Goal: Navigation & Orientation: Find specific page/section

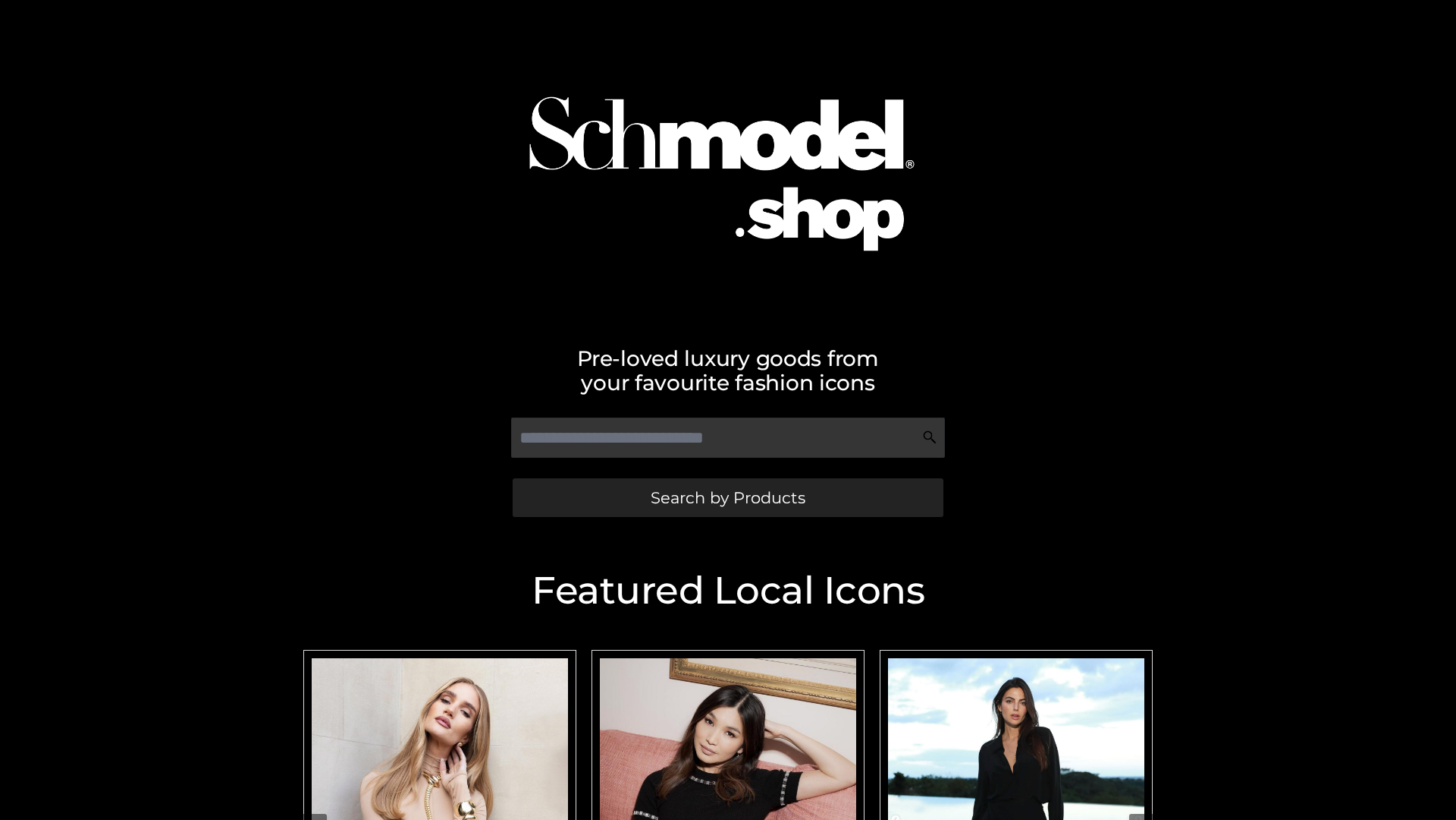
click at [727, 497] on span "Search by Products" at bounding box center [728, 498] width 155 height 16
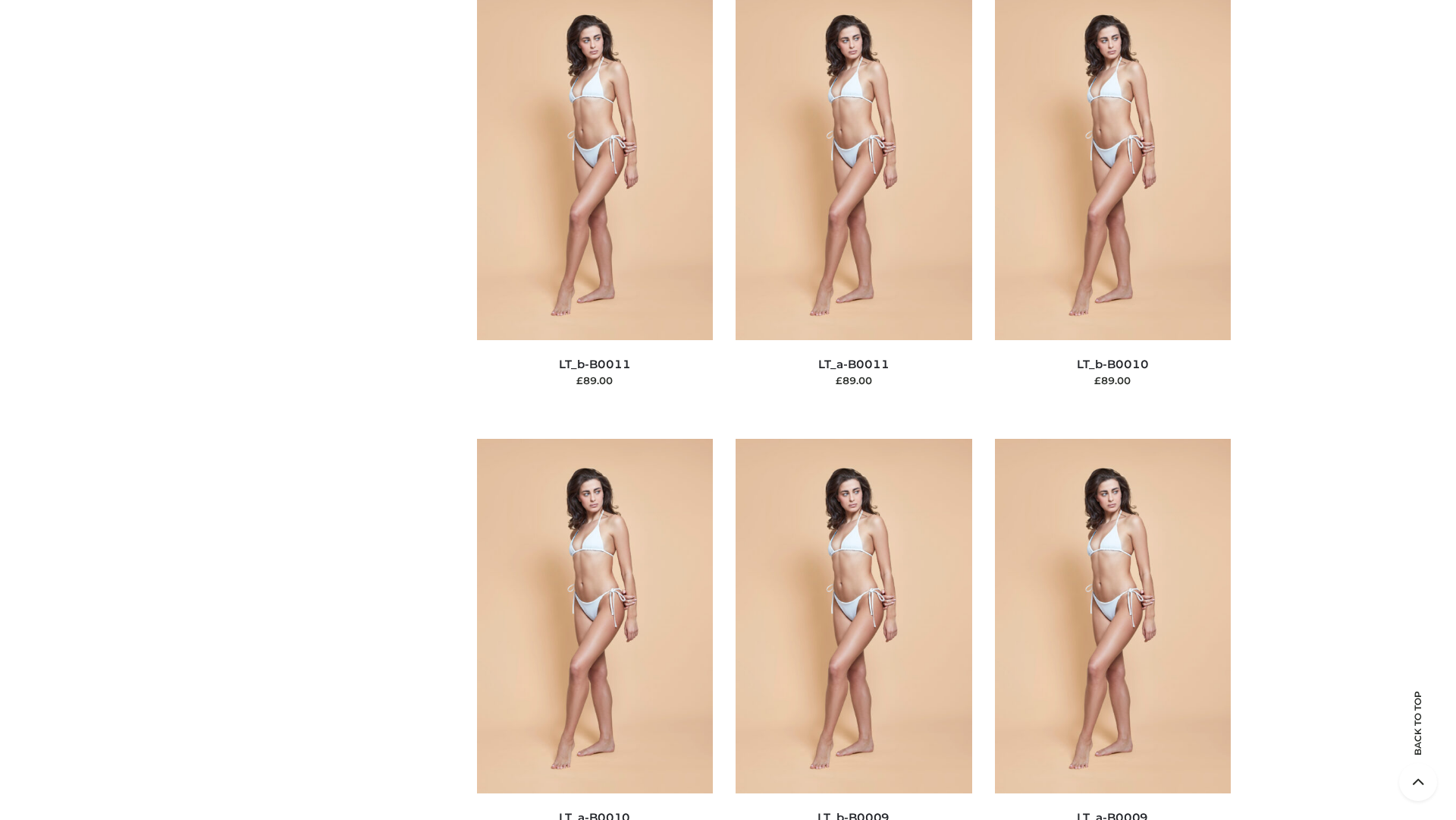
scroll to position [6816, 0]
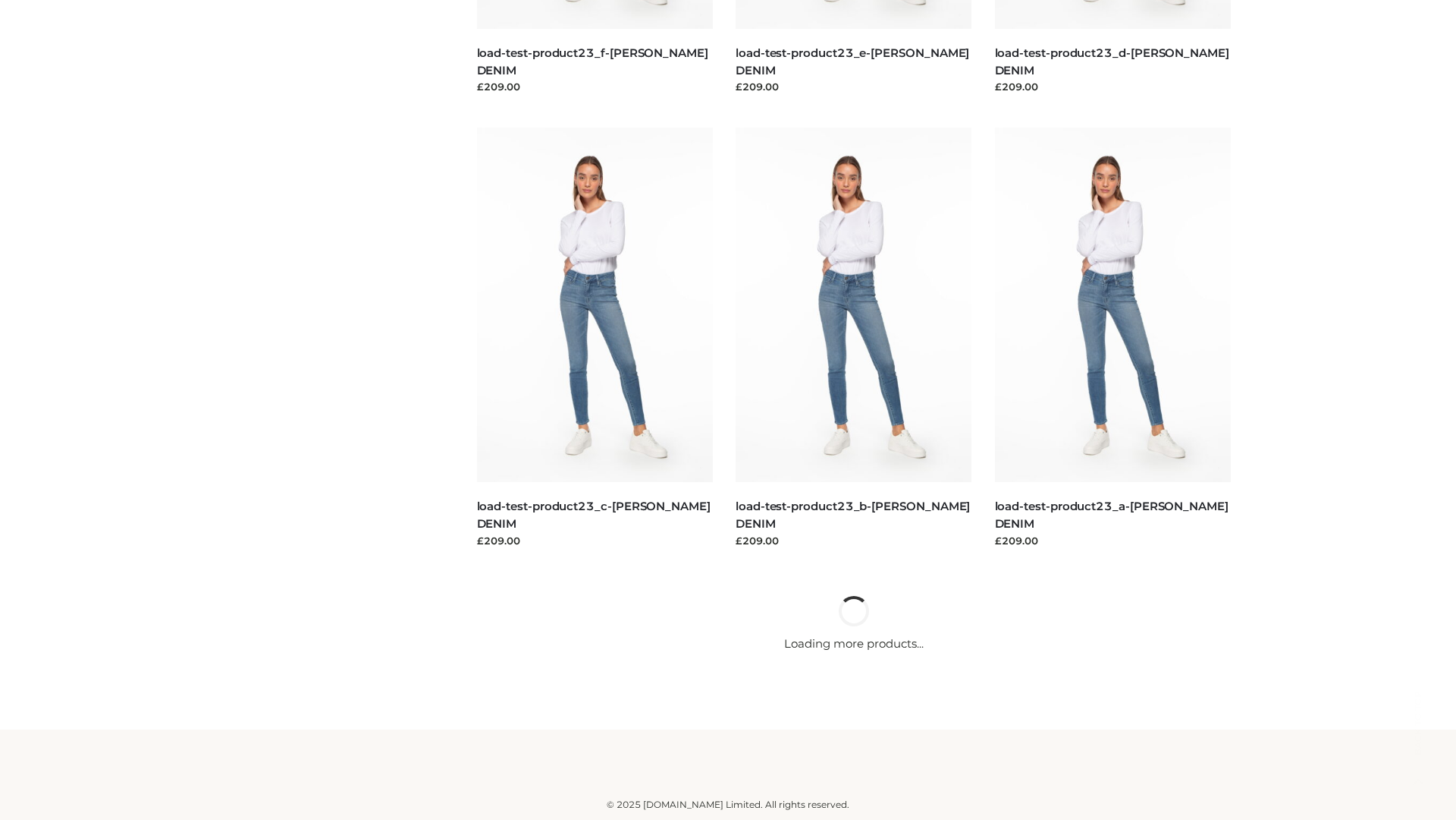
scroll to position [1331, 0]
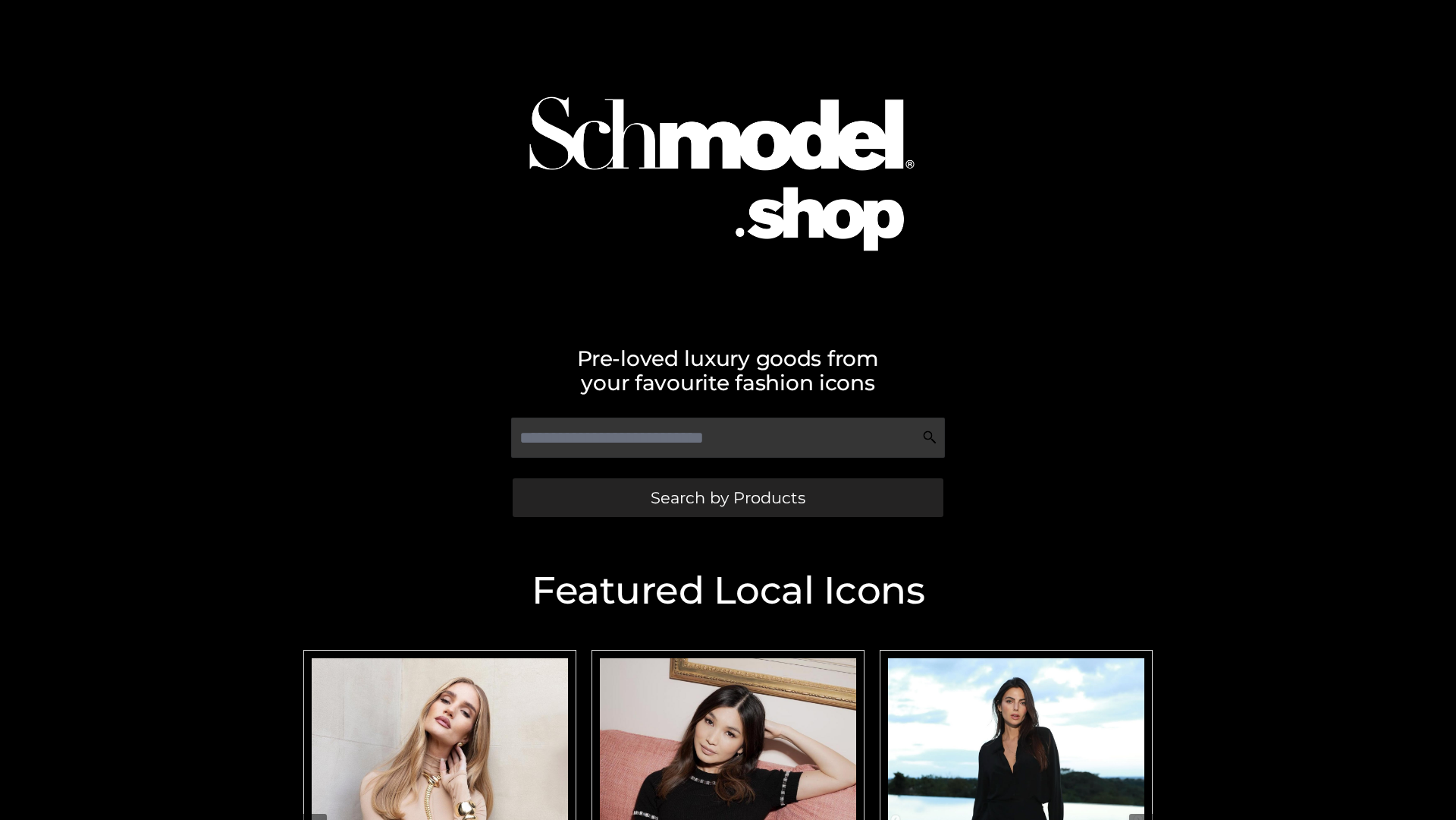
click at [727, 497] on span "Search by Products" at bounding box center [728, 498] width 155 height 16
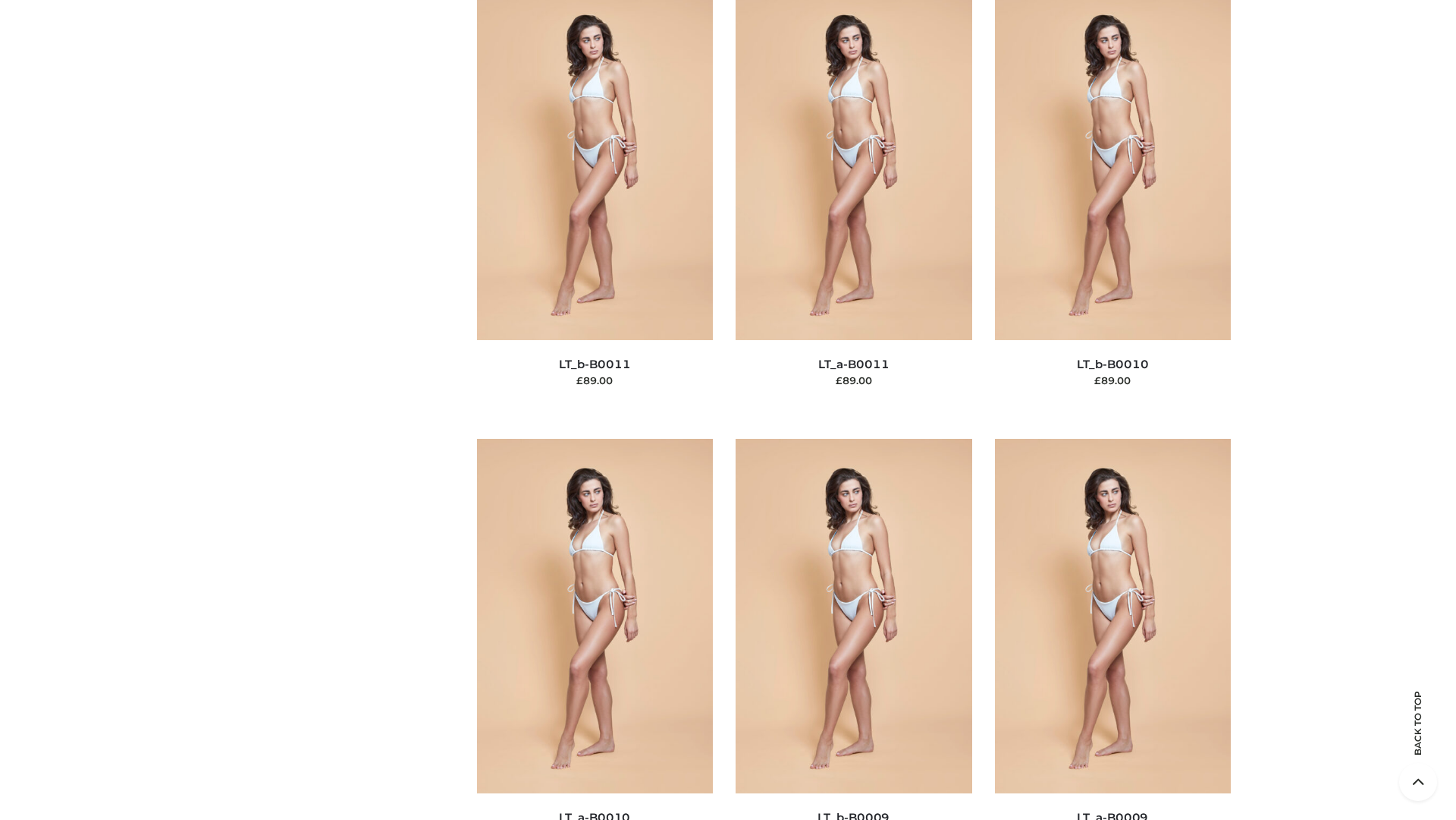
scroll to position [6816, 0]
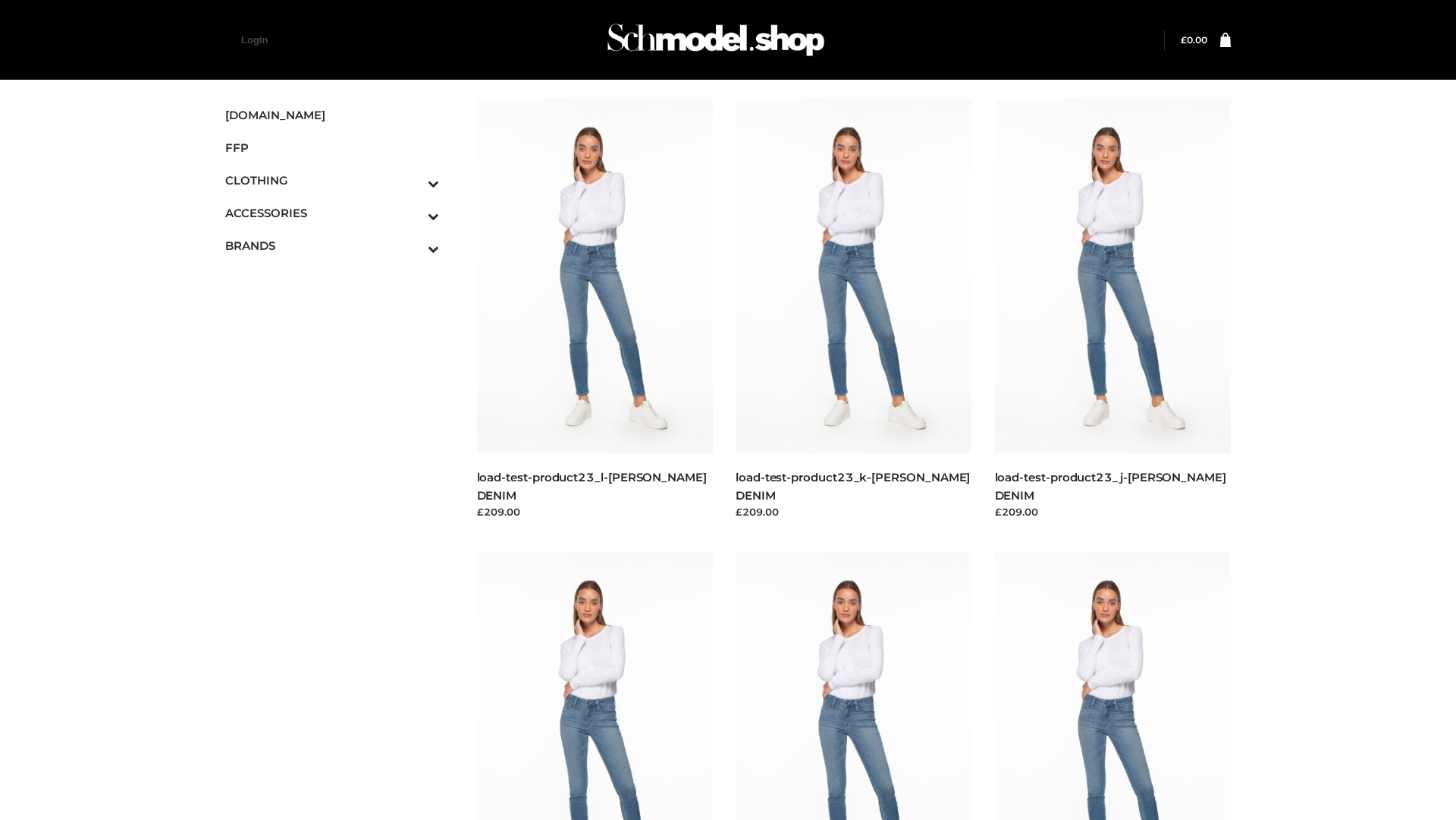
scroll to position [1331, 0]
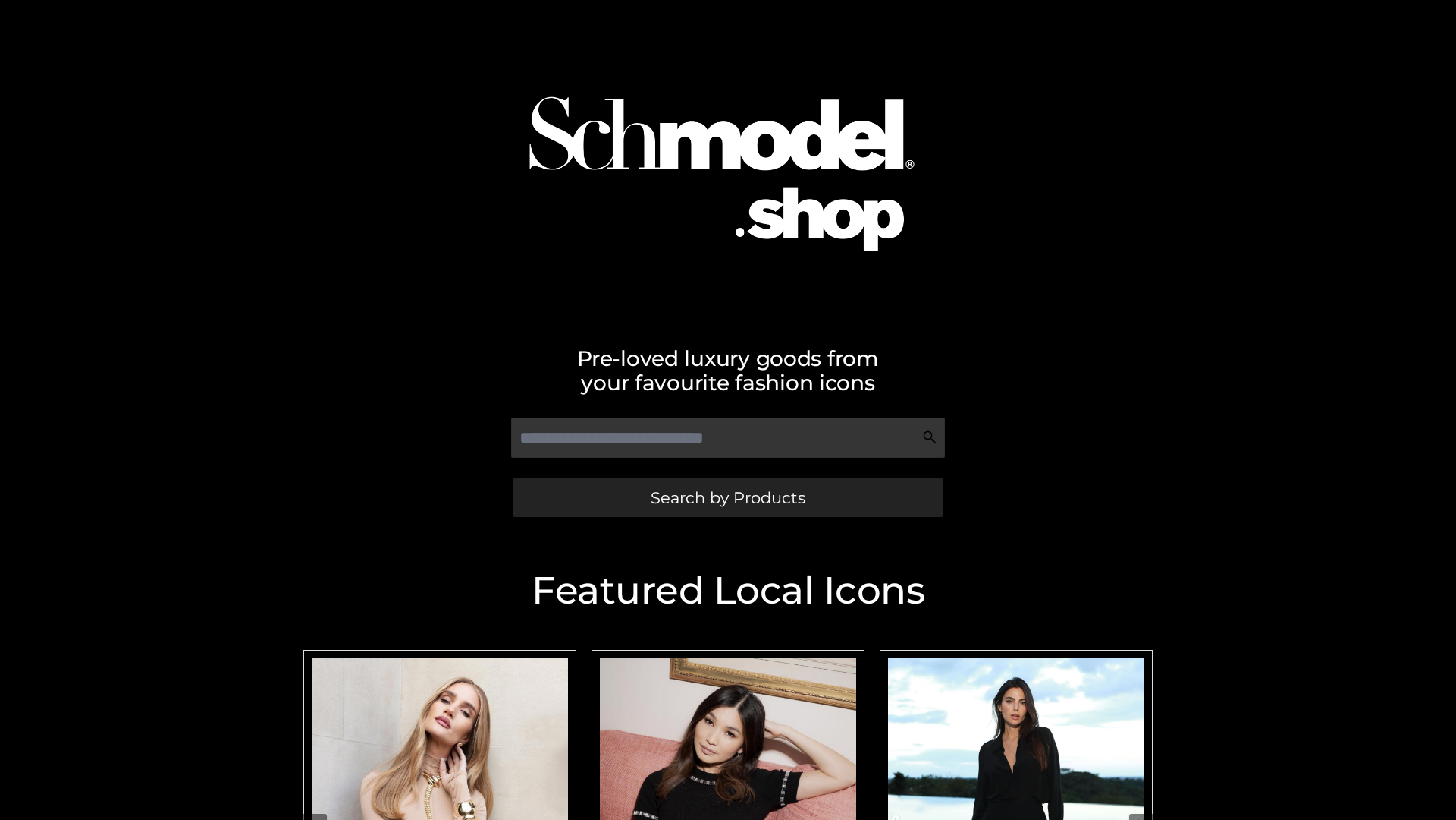
click at [727, 497] on span "Search by Products" at bounding box center [728, 498] width 155 height 16
